Goal: Information Seeking & Learning: Learn about a topic

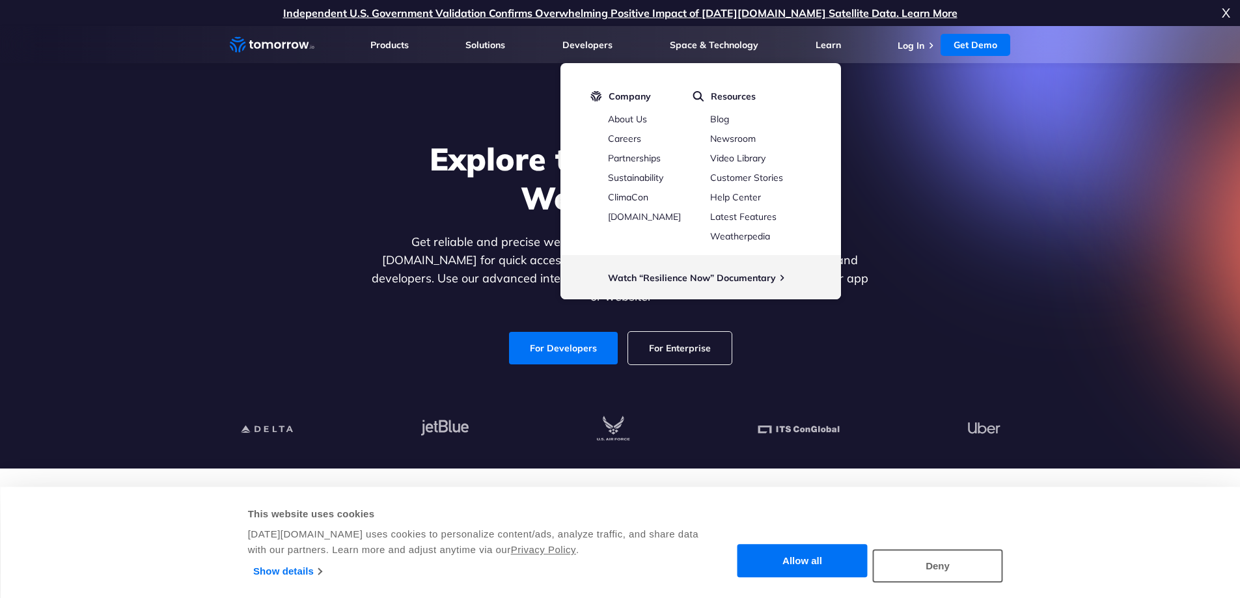
click at [1065, 303] on section "Explore the World’s Best Weather API Get reliable and precise weather data thro…" at bounding box center [620, 247] width 1240 height 443
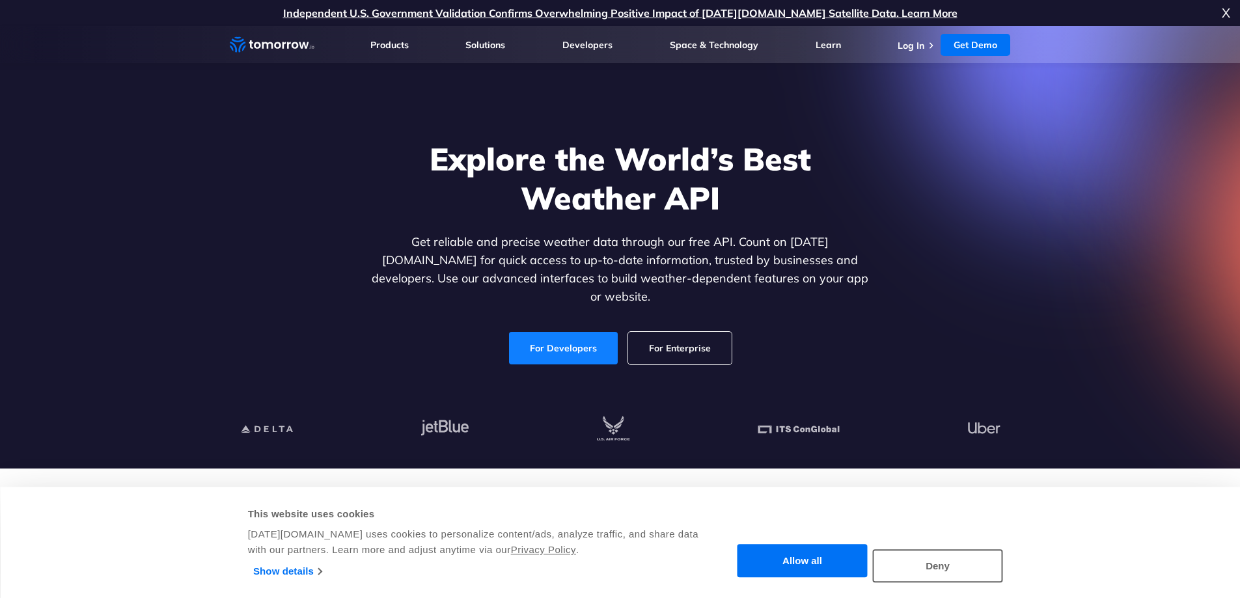
click at [578, 332] on link "For Developers" at bounding box center [563, 348] width 109 height 33
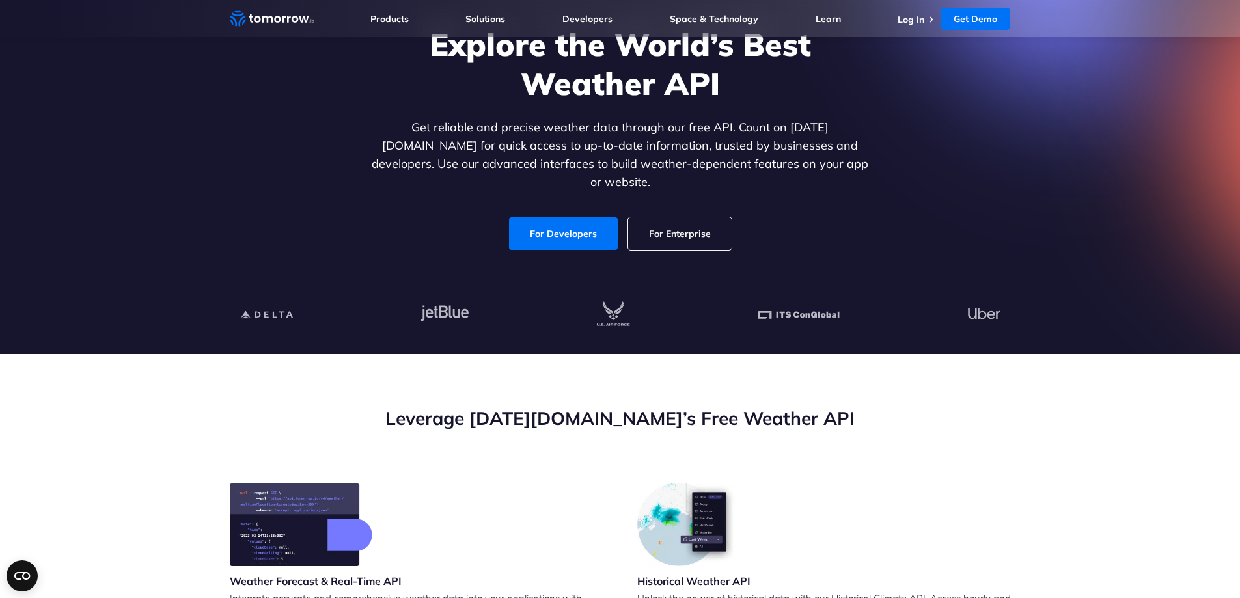
scroll to position [195, 0]
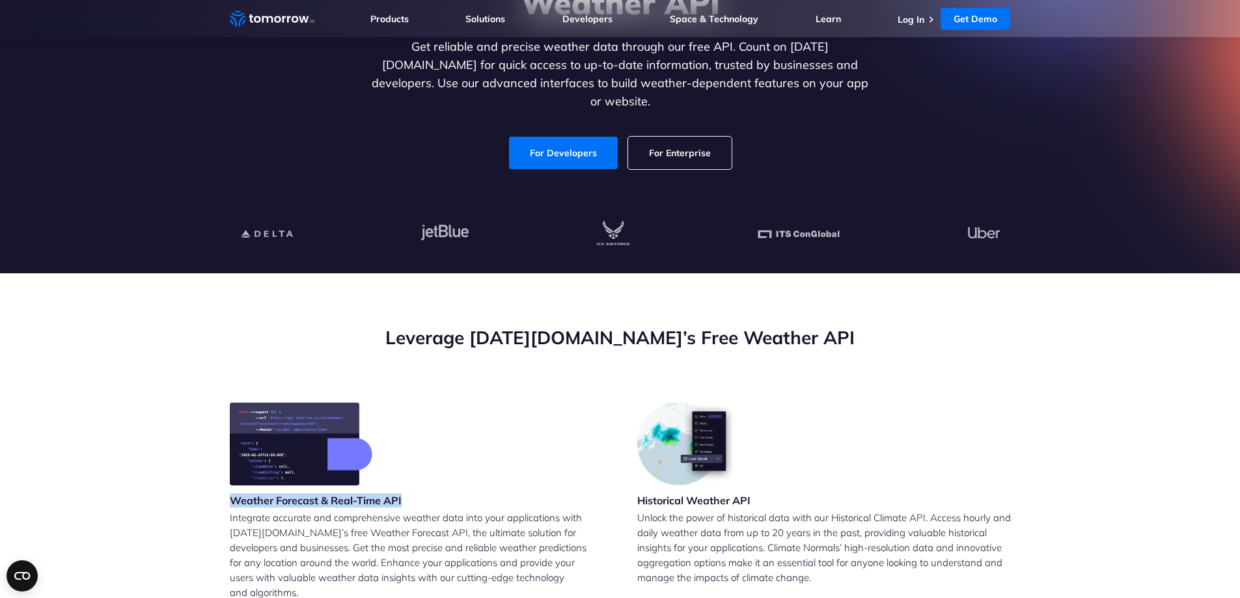
drag, startPoint x: 233, startPoint y: 501, endPoint x: 406, endPoint y: 503, distance: 172.6
click at [406, 503] on div "Weather Forecast & Real-Time API Integrate accurate and comprehensive weather d…" at bounding box center [417, 511] width 374 height 218
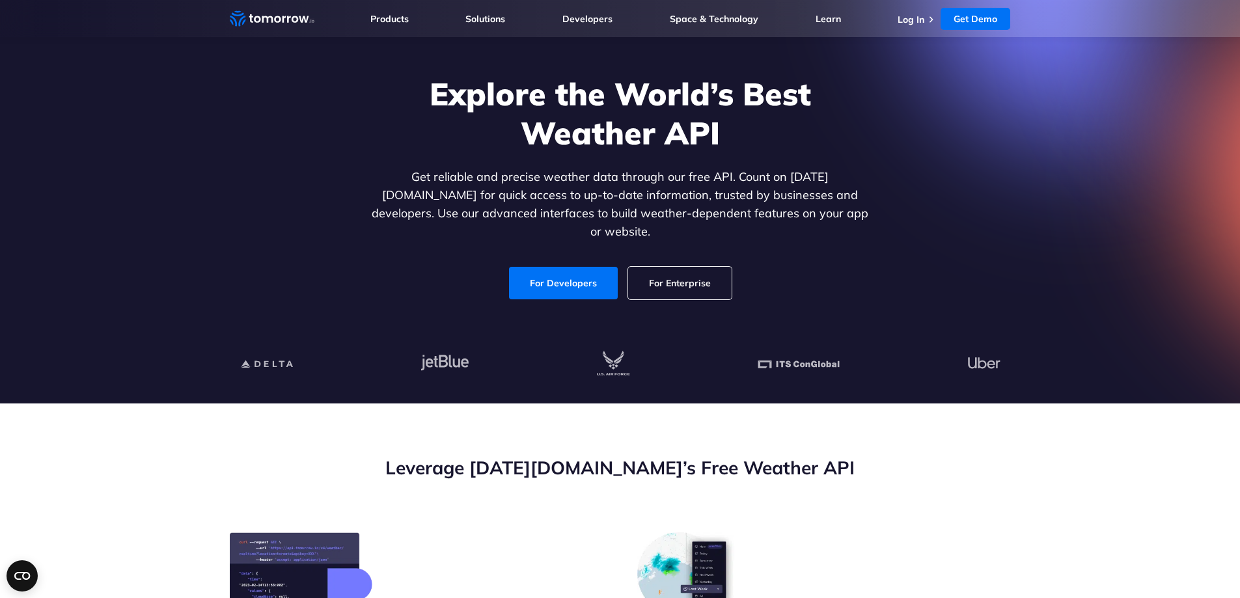
scroll to position [0, 0]
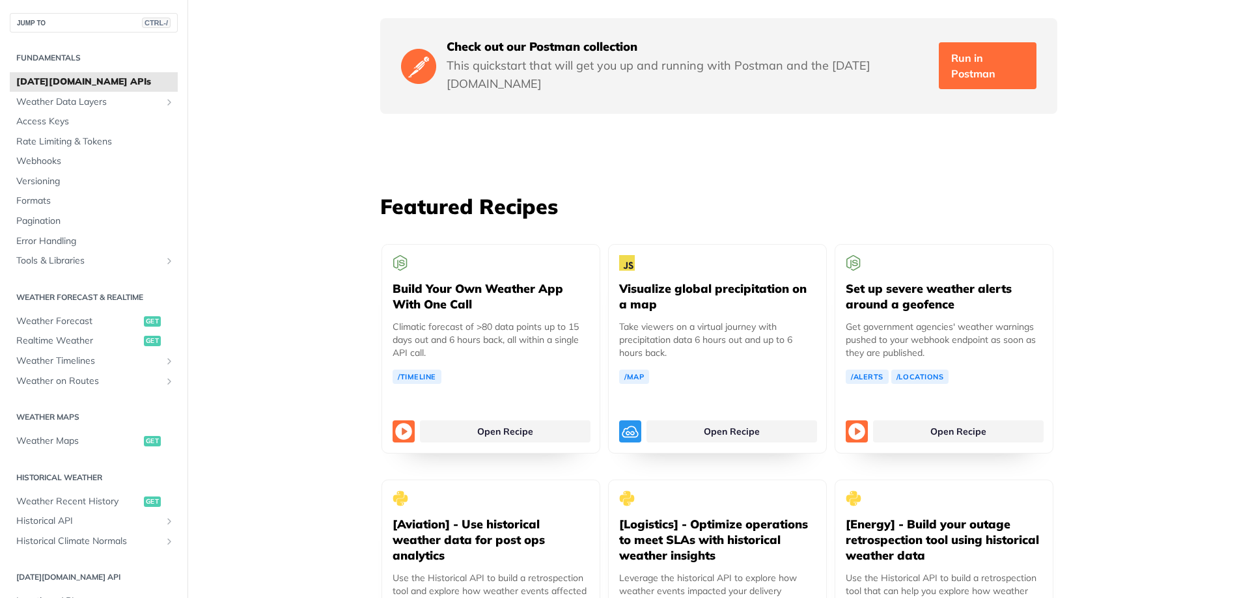
scroll to position [2344, 0]
